Goal: Task Accomplishment & Management: Use online tool/utility

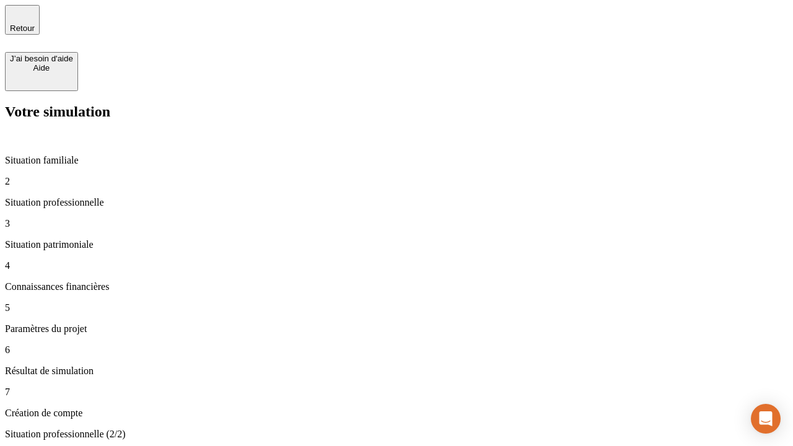
type input "30 000"
type input "1 000"
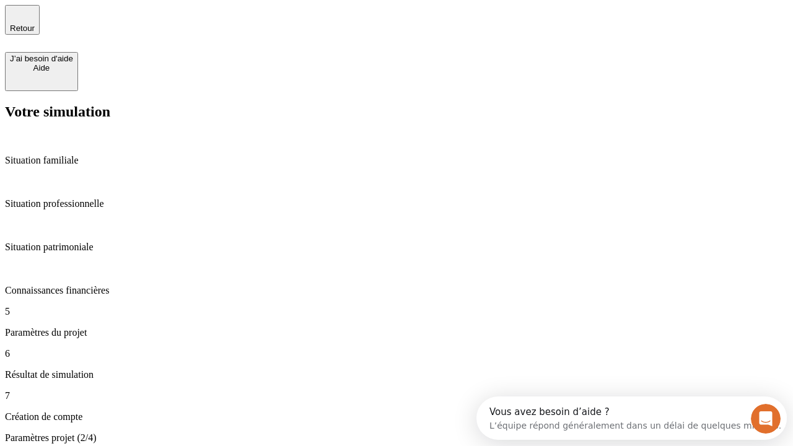
type input "40"
type input "200 000"
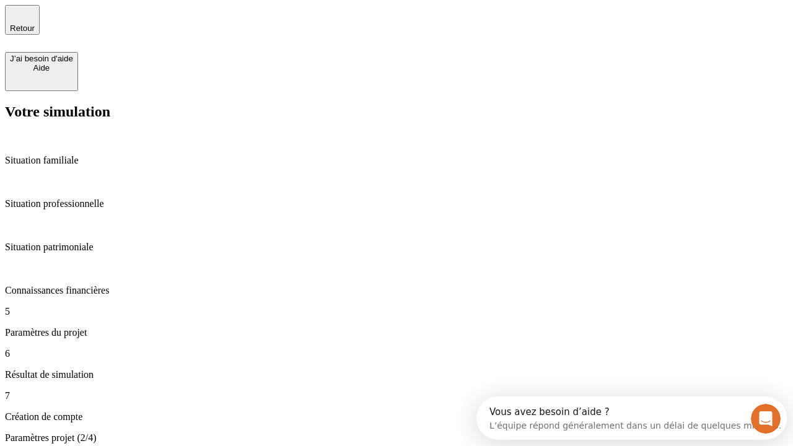
type input "640"
